Goal: Download file/media

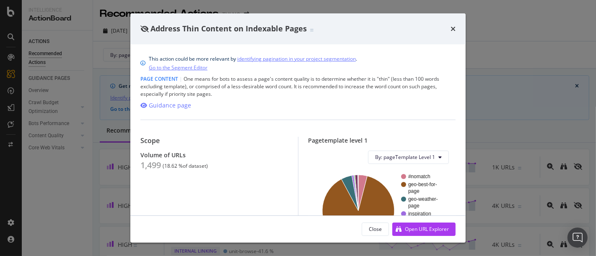
scroll to position [15, 0]
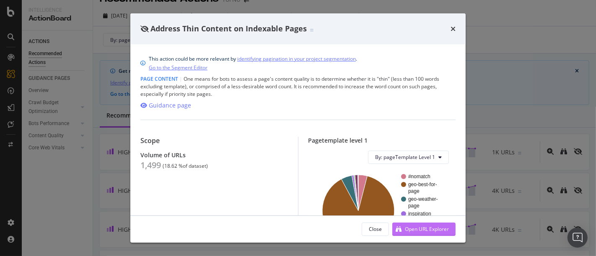
click at [416, 228] on div "Open URL Explorer" at bounding box center [427, 229] width 44 height 7
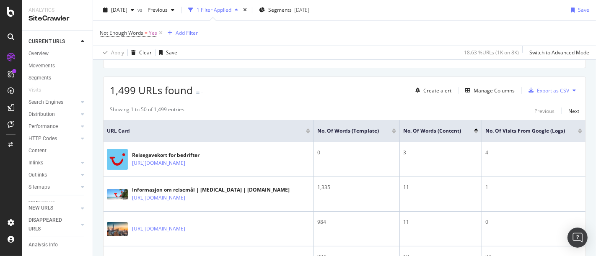
scroll to position [152, 0]
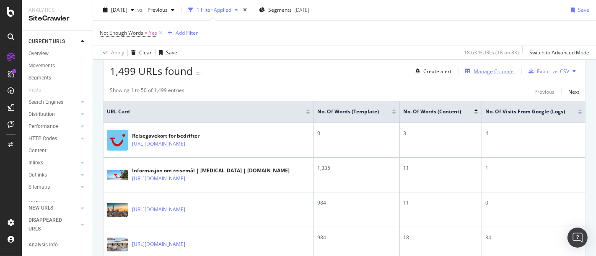
click at [482, 71] on div "Manage Columns" at bounding box center [493, 71] width 41 height 7
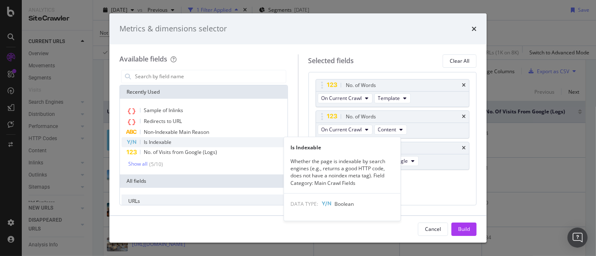
click at [164, 141] on span "Is Indexable" at bounding box center [158, 142] width 28 height 7
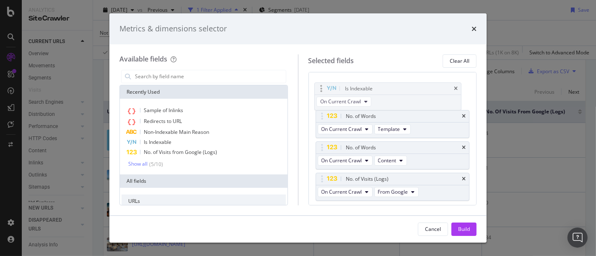
drag, startPoint x: 362, startPoint y: 179, endPoint x: 361, endPoint y: 89, distance: 90.5
click at [361, 89] on body "Analytics SiteCrawler CURRENT URLS Overview Movements Segments Visits Search En…" at bounding box center [298, 128] width 596 height 256
click at [462, 228] on div "Build" at bounding box center [464, 229] width 12 height 7
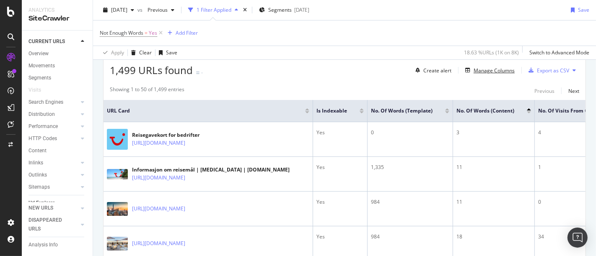
scroll to position [150, 0]
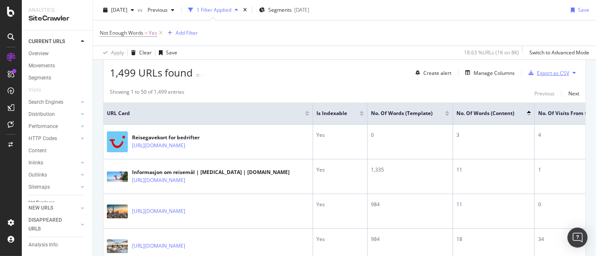
click at [539, 70] on div "Export as CSV" at bounding box center [553, 73] width 32 height 7
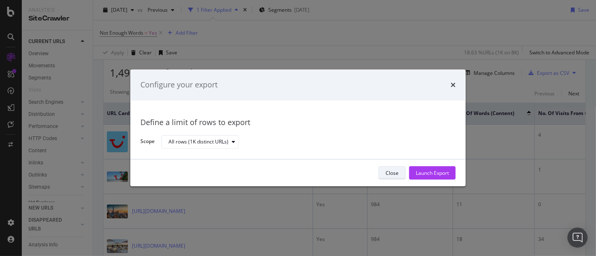
click at [390, 174] on div "Close" at bounding box center [391, 173] width 13 height 7
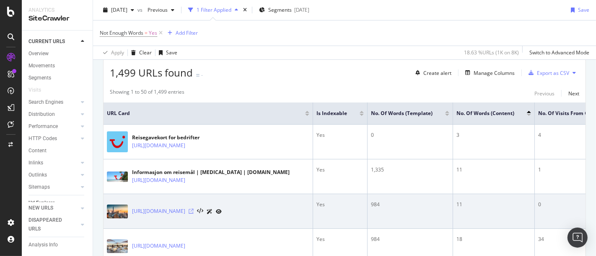
click at [194, 210] on icon at bounding box center [191, 211] width 5 height 5
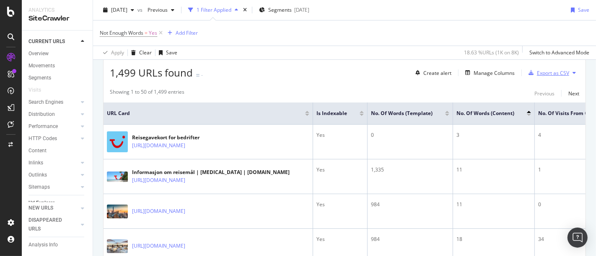
click at [537, 70] on div "Export as CSV" at bounding box center [553, 73] width 32 height 7
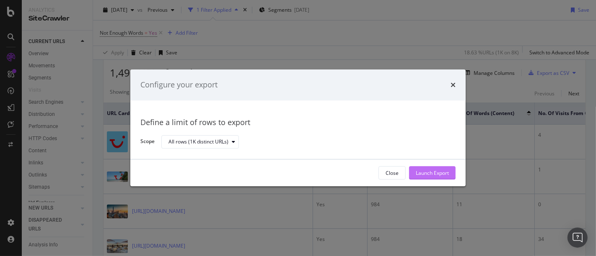
click at [419, 174] on div "Launch Export" at bounding box center [432, 173] width 33 height 7
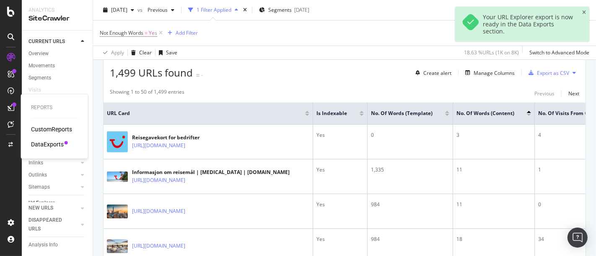
click at [41, 148] on div "DataExports" at bounding box center [47, 144] width 33 height 8
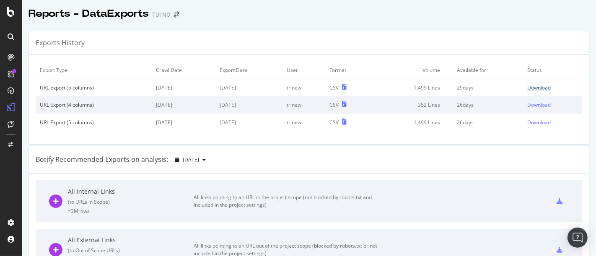
click at [527, 86] on div "Download" at bounding box center [538, 87] width 23 height 7
